Goal: Transaction & Acquisition: Purchase product/service

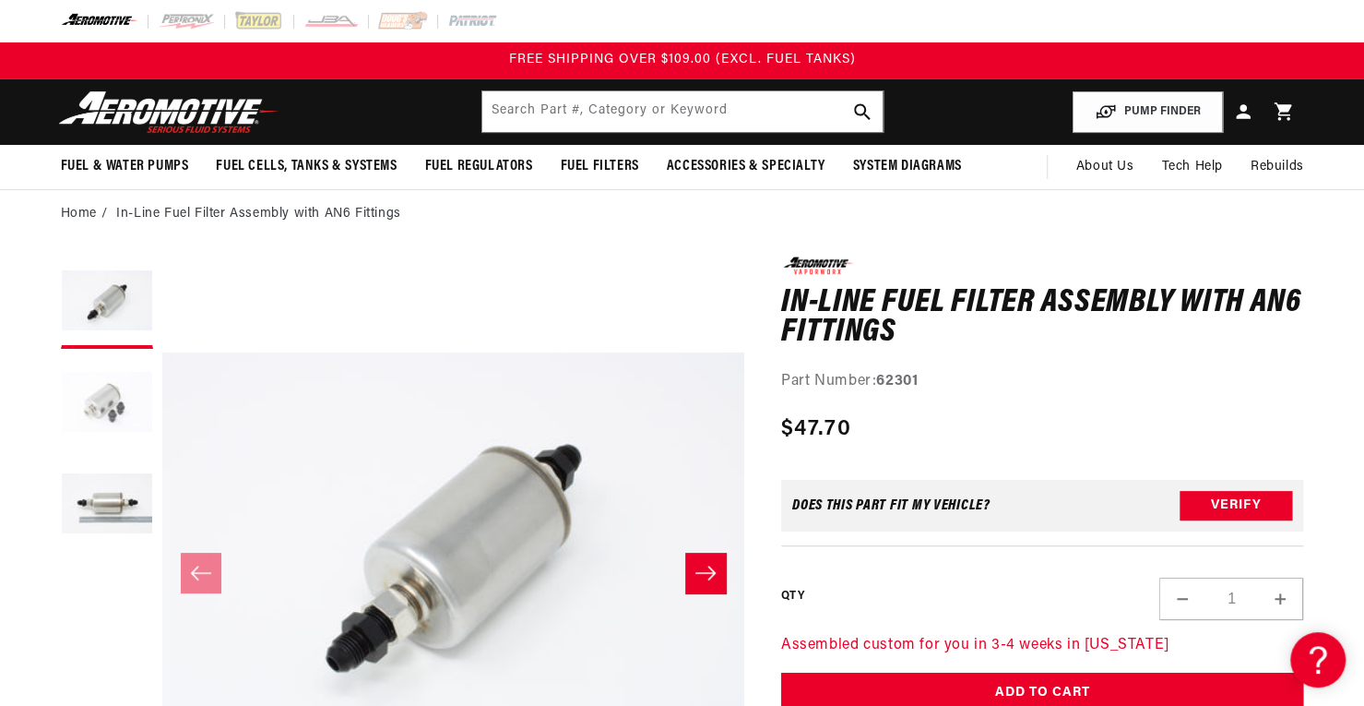
click at [81, 390] on button "Load image 2 in gallery view" at bounding box center [107, 404] width 92 height 92
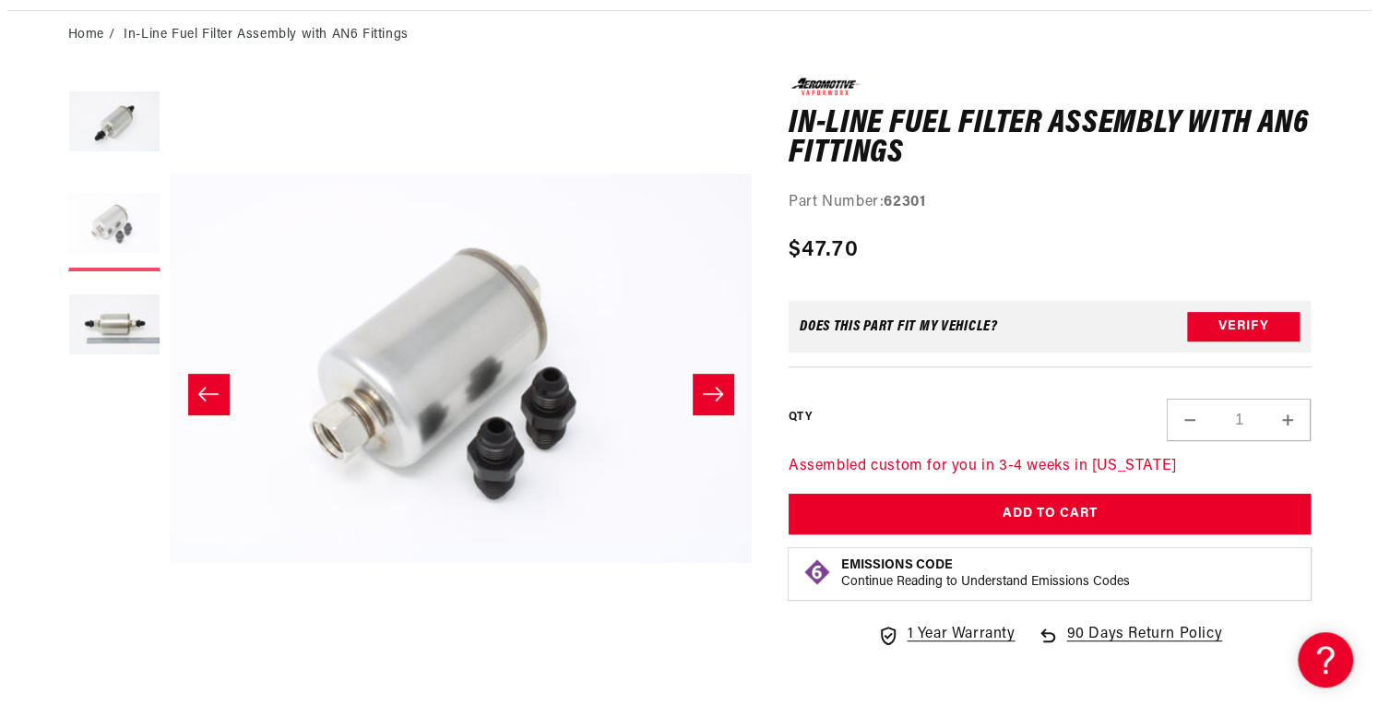
scroll to position [185, 0]
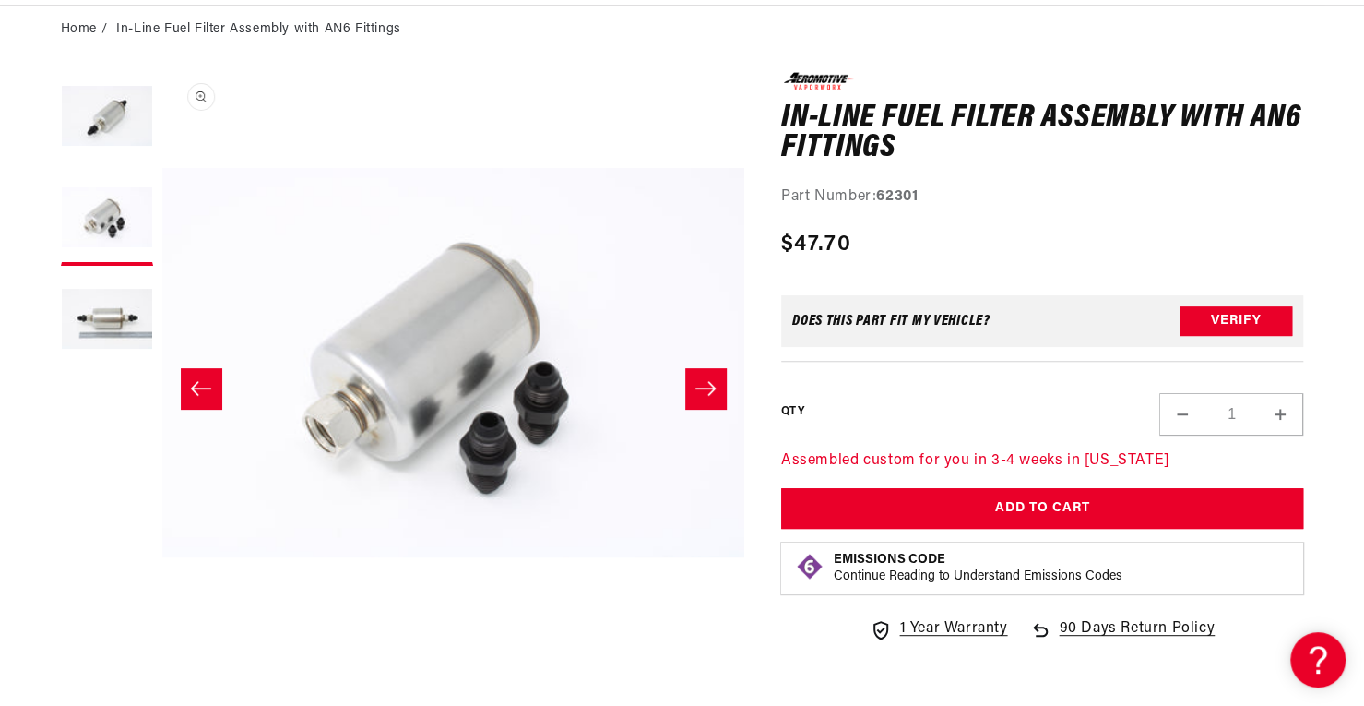
click at [162, 654] on button "Open media 2 in modal" at bounding box center [162, 654] width 0 height 0
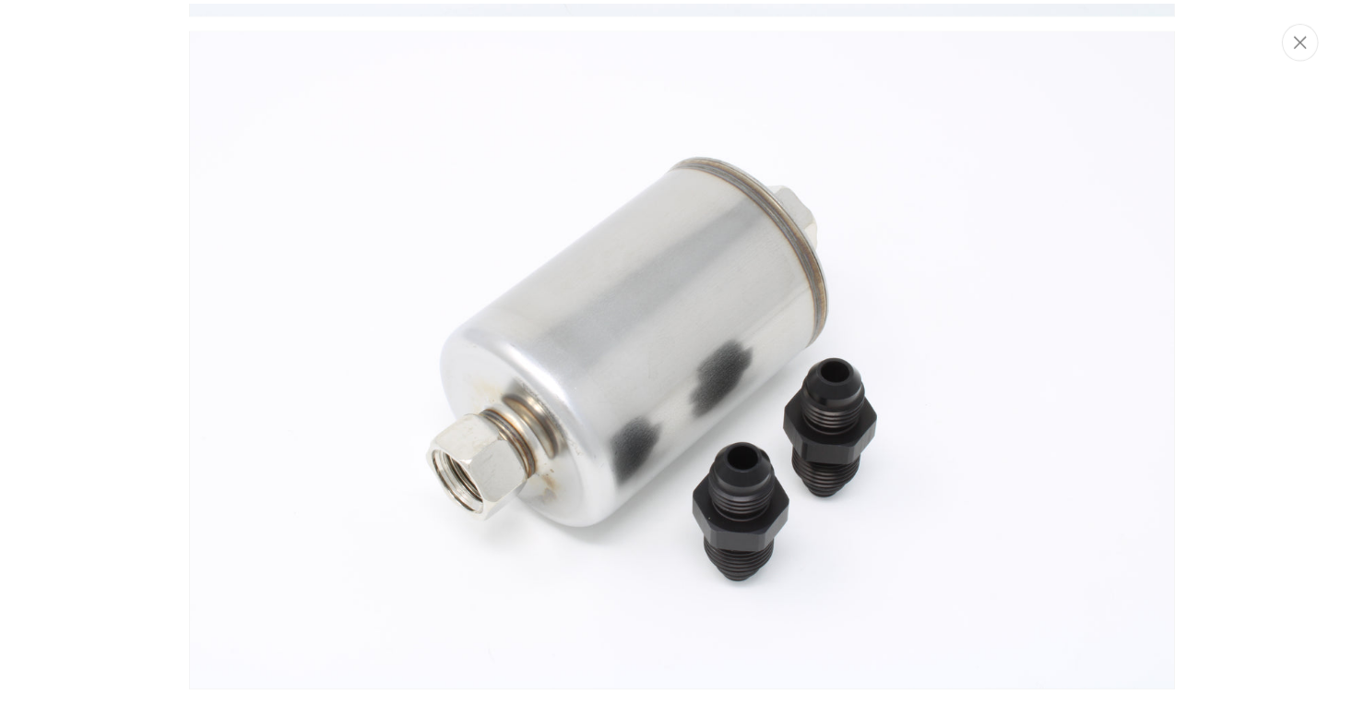
scroll to position [675, 0]
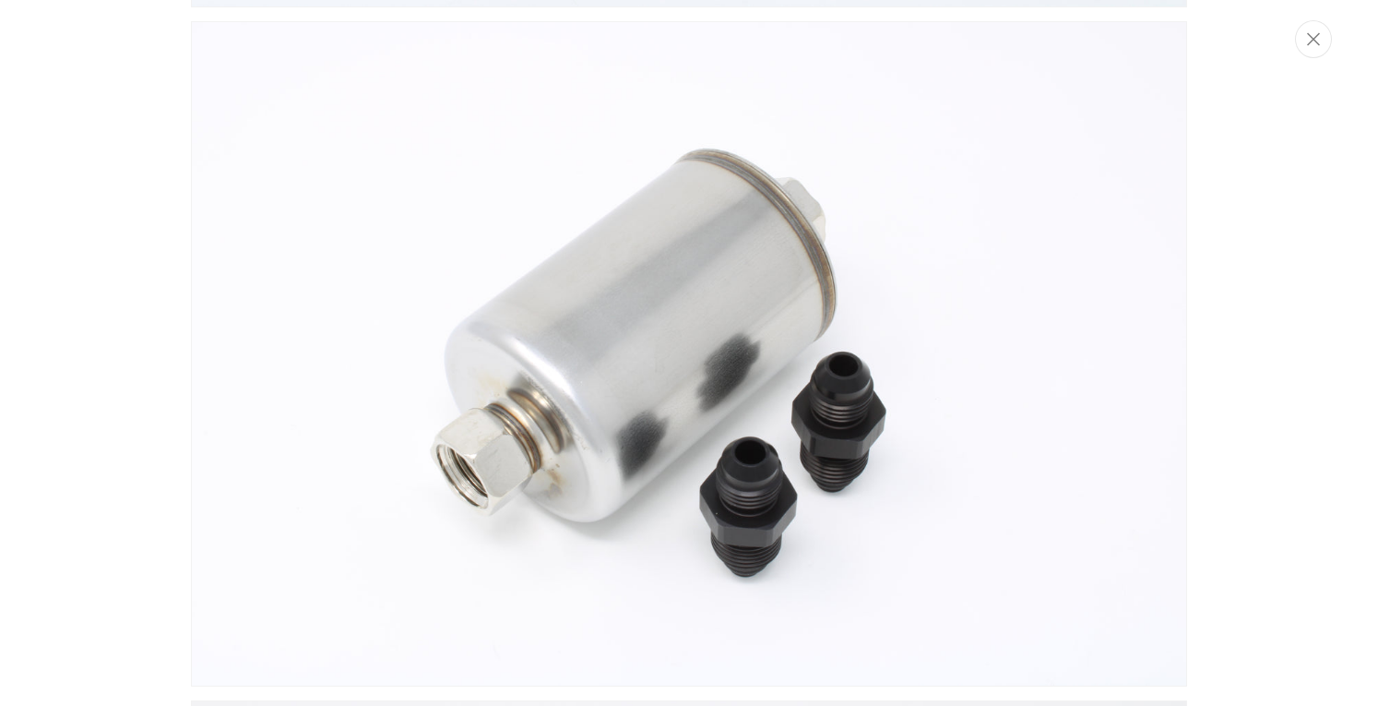
click at [1311, 49] on button "Close" at bounding box center [1313, 39] width 37 height 38
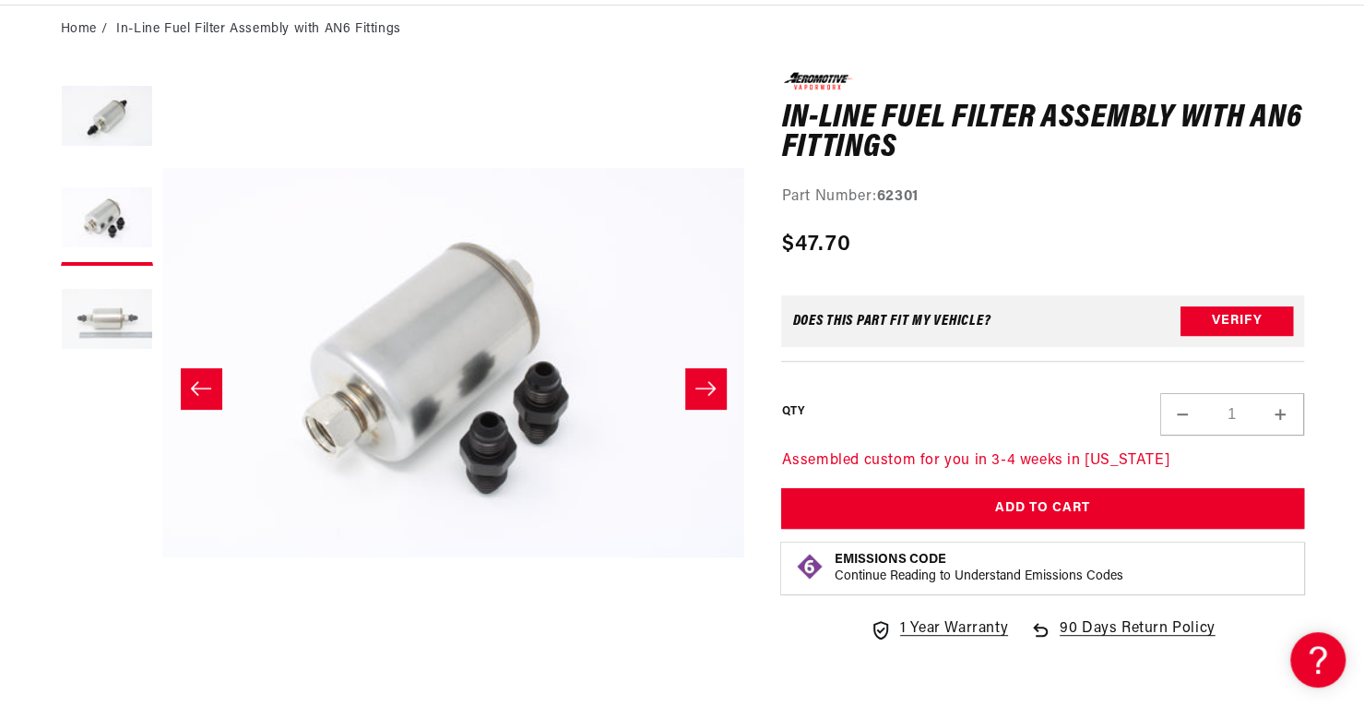
click at [110, 304] on button "Load image 3 in gallery view" at bounding box center [107, 321] width 92 height 92
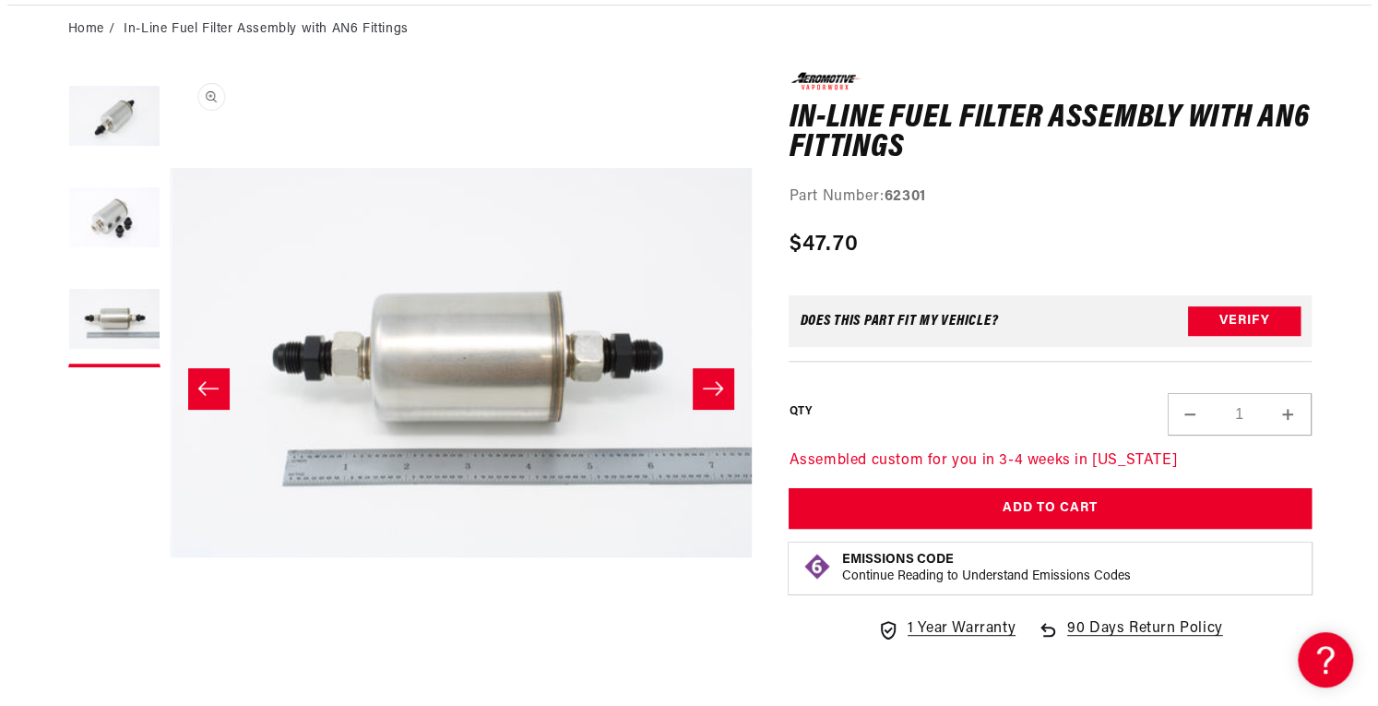
scroll to position [1, 1164]
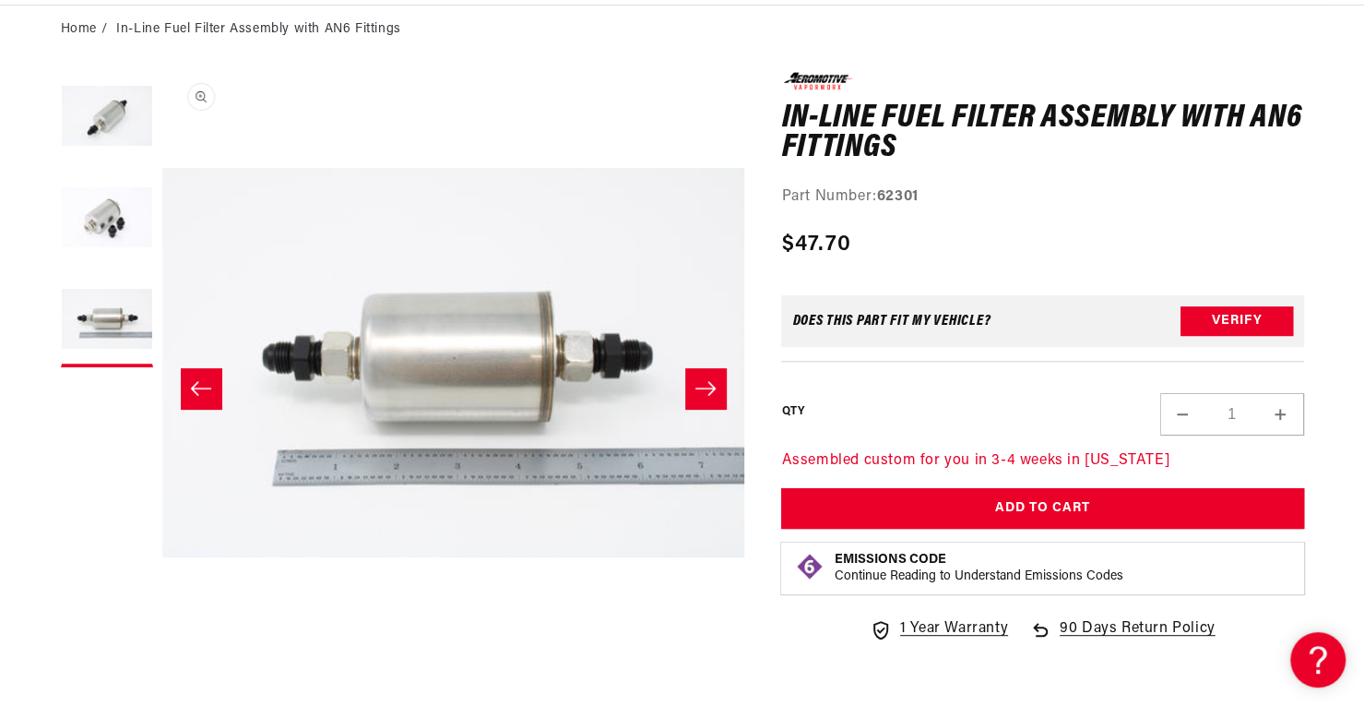
click at [162, 654] on button "Open media 3 in modal" at bounding box center [162, 654] width 0 height 0
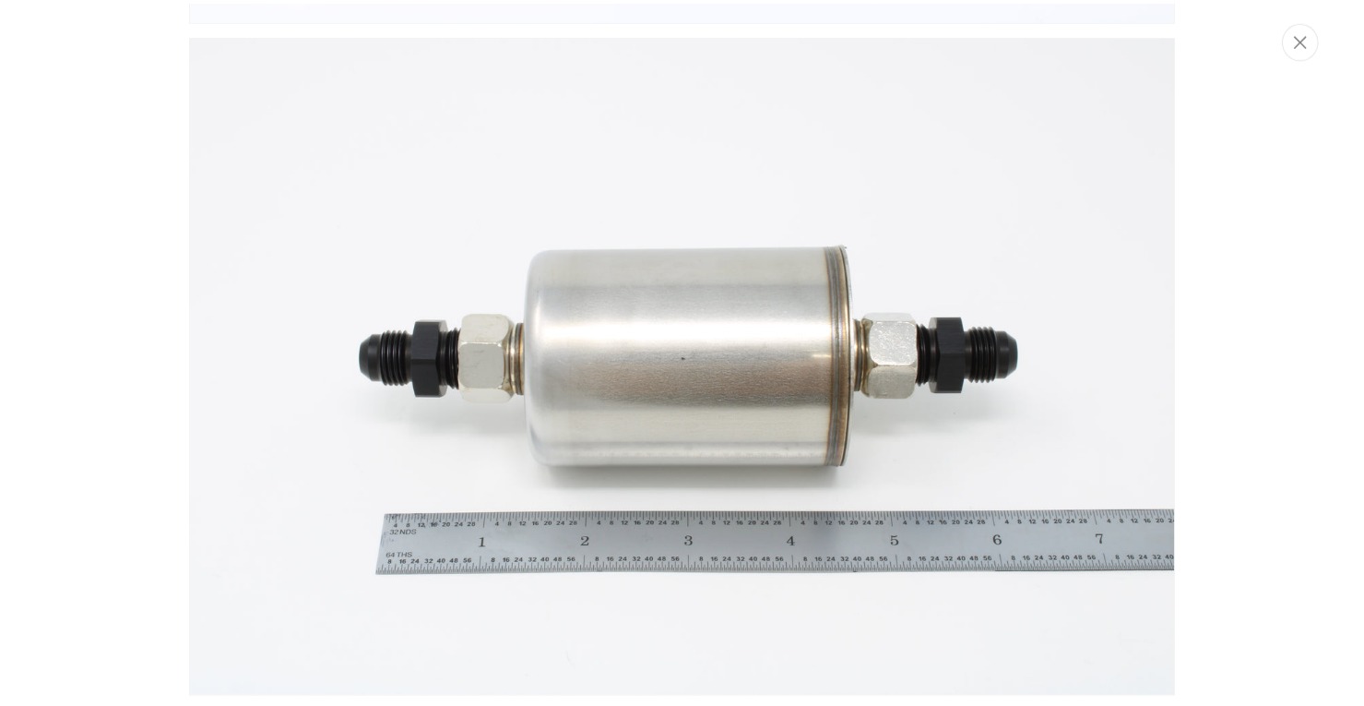
scroll to position [1347, 0]
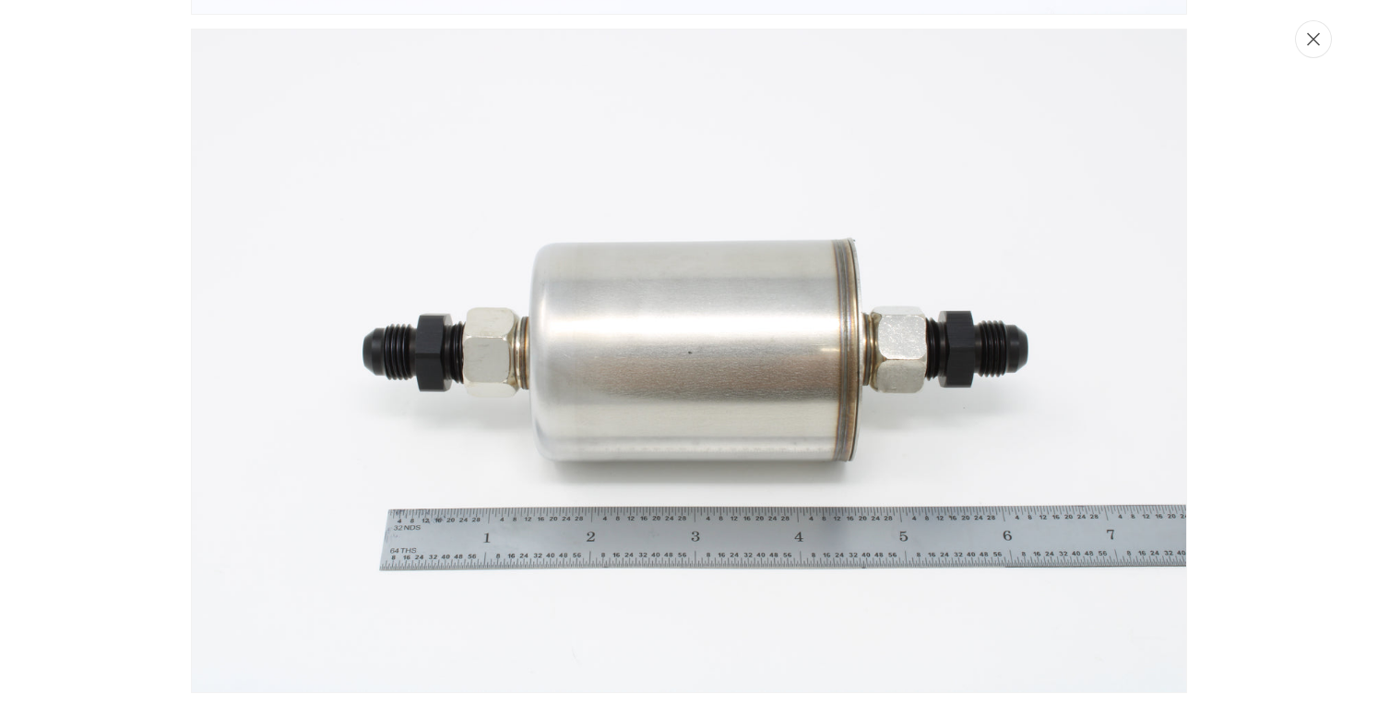
click at [1325, 40] on button "Close" at bounding box center [1313, 39] width 37 height 38
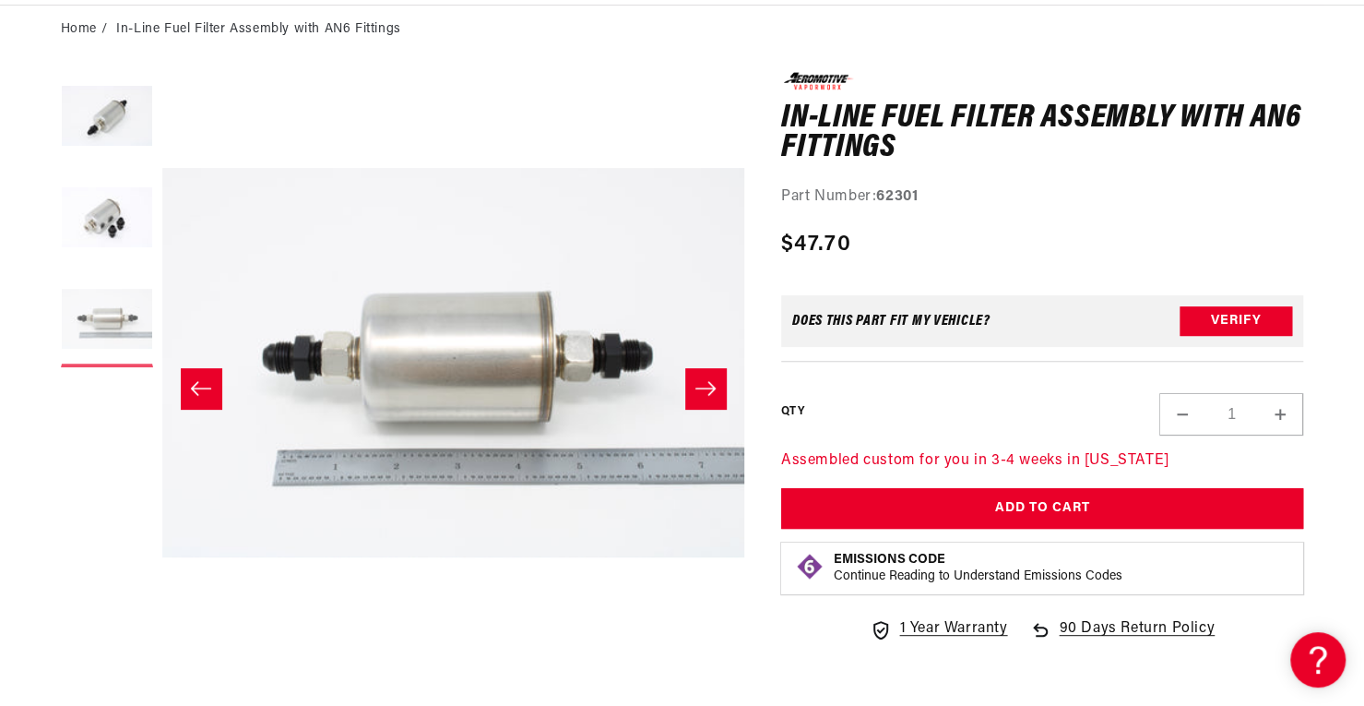
click at [105, 312] on button "Load image 3 in gallery view" at bounding box center [107, 321] width 92 height 92
click at [109, 187] on button "Load image 2 in gallery view" at bounding box center [107, 219] width 92 height 92
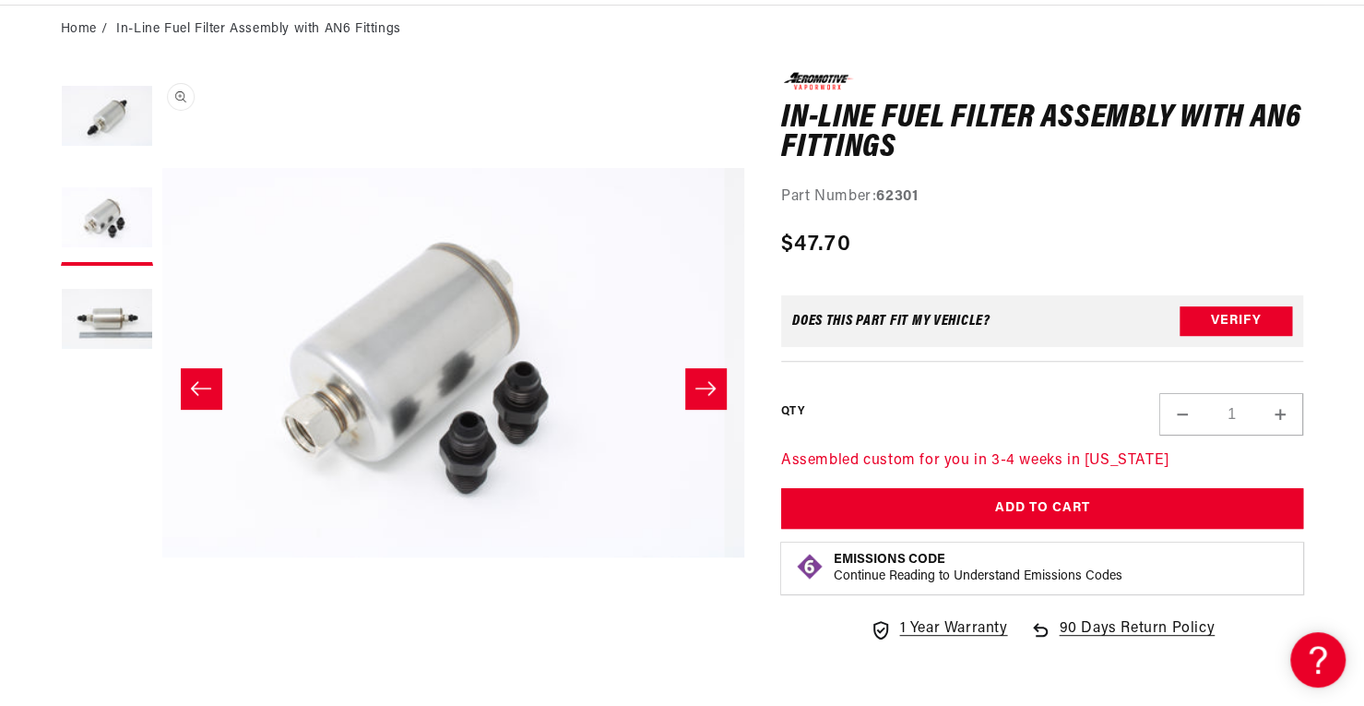
scroll to position [1, 582]
